Goal: Task Accomplishment & Management: Complete application form

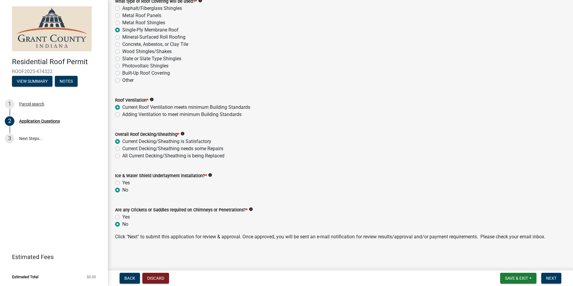
scroll to position [828, 0]
click at [515, 278] on span "Save & Exit" at bounding box center [516, 278] width 23 height 5
click at [509, 264] on button "Save & Exit" at bounding box center [512, 262] width 48 height 14
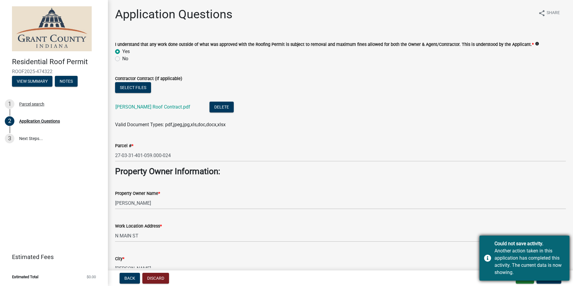
click at [485, 257] on div "Could not save activity. Another action taken in this application has completed…" at bounding box center [524, 257] width 90 height 45
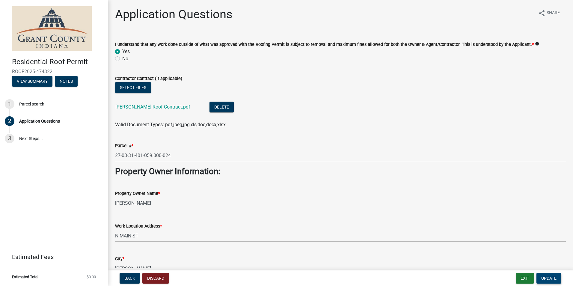
click at [550, 281] on button "Update" at bounding box center [548, 278] width 25 height 11
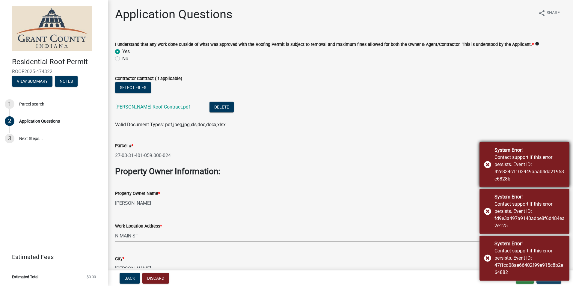
click at [489, 164] on div "System Error! Contact support if this error persists. Event ID: 42e834c1103949a…" at bounding box center [524, 164] width 90 height 45
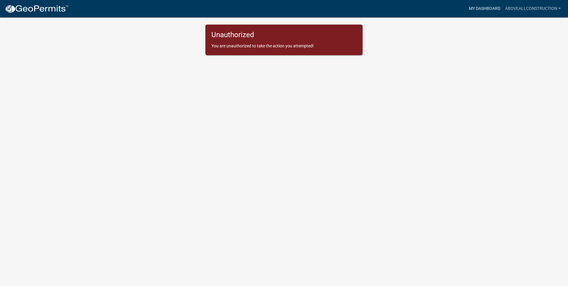
click at [489, 9] on link "My Dashboard" at bounding box center [485, 8] width 36 height 11
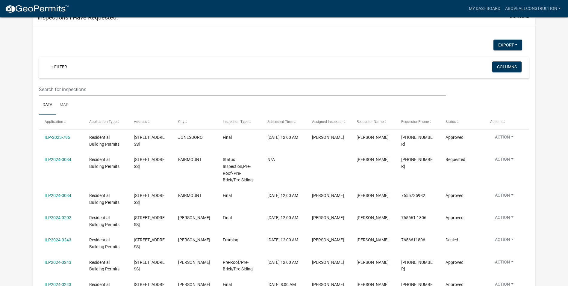
scroll to position [115, 0]
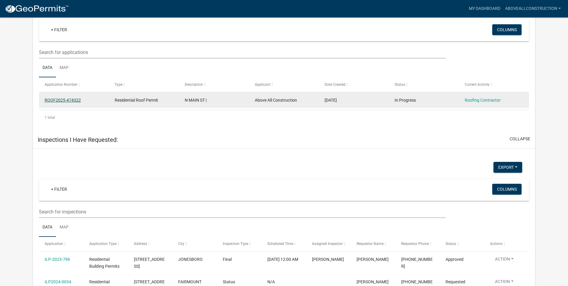
click at [64, 98] on link "ROOF2025-474322" at bounding box center [63, 100] width 36 height 5
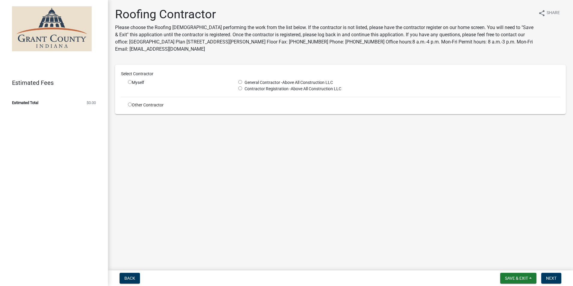
click at [240, 82] on input "radio" at bounding box center [240, 82] width 4 height 4
radio input "true"
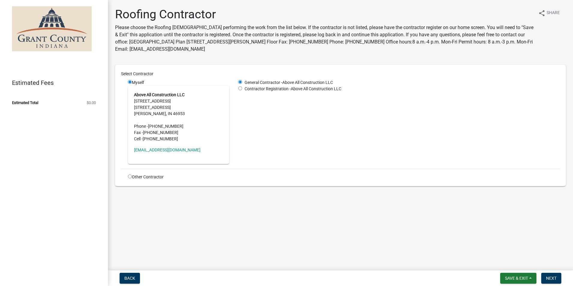
click at [162, 101] on address "Above All Construction LLC 4794 S Lincoln Blvd 4794 S LINCOLN BLVD Marion, IN 4…" at bounding box center [178, 117] width 89 height 50
click at [172, 79] on div "Myself Above All Construction LLC 4794 S Lincoln Blvd 4794 S LINCOLN BLVD Mario…" at bounding box center [178, 121] width 101 height 84
click at [159, 95] on strong "Above All Construction LLC" at bounding box center [159, 94] width 51 height 5
click at [239, 90] on input "radio" at bounding box center [240, 88] width 4 height 4
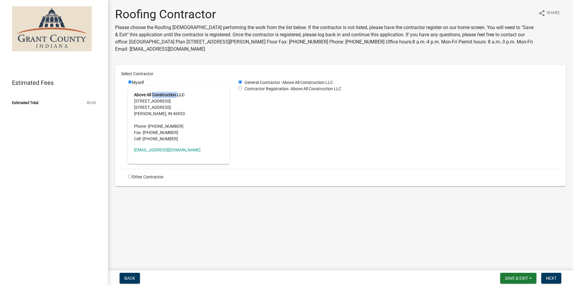
radio input "true"
click at [301, 131] on div "General Contractor - Above All Construction LLC Contractor Registration - Above…" at bounding box center [399, 121] width 330 height 84
click at [546, 278] on span "Next" at bounding box center [551, 278] width 10 height 5
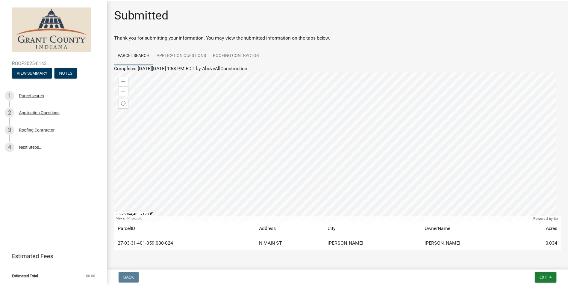
scroll to position [18, 0]
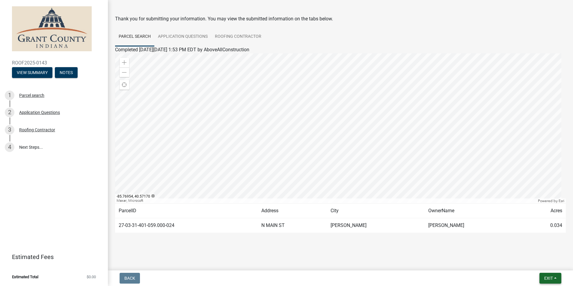
click at [554, 278] on button "Exit" at bounding box center [550, 278] width 22 height 11
click at [542, 266] on button "Save & Exit" at bounding box center [537, 262] width 48 height 14
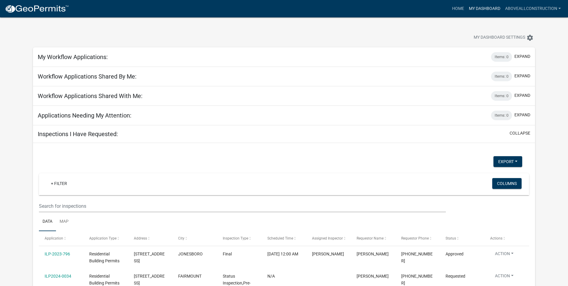
click at [480, 9] on link "My Dashboard" at bounding box center [485, 8] width 36 height 11
click at [559, 8] on link "AboveAllConstruction" at bounding box center [533, 8] width 61 height 11
click at [441, 29] on div "My Dashboard Settings settings" at bounding box center [283, 31] width 511 height 28
click at [460, 10] on link "Home" at bounding box center [458, 8] width 17 height 11
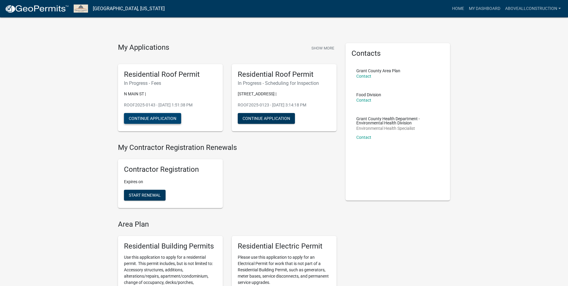
click at [158, 119] on button "Continue Application" at bounding box center [152, 118] width 57 height 11
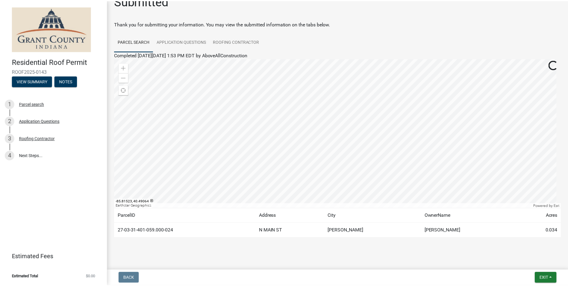
scroll to position [18, 0]
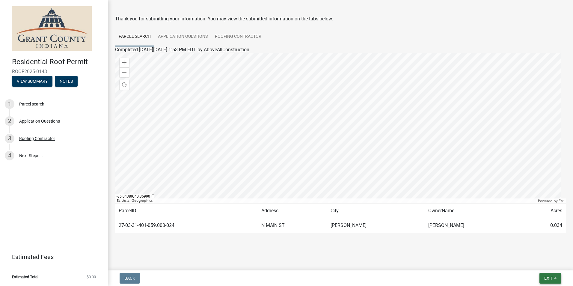
click at [555, 278] on button "Exit" at bounding box center [550, 278] width 22 height 11
drag, startPoint x: 537, startPoint y: 261, endPoint x: 541, endPoint y: 263, distance: 3.9
click at [537, 261] on button "Save & Exit" at bounding box center [537, 262] width 48 height 14
